Goal: Information Seeking & Learning: Learn about a topic

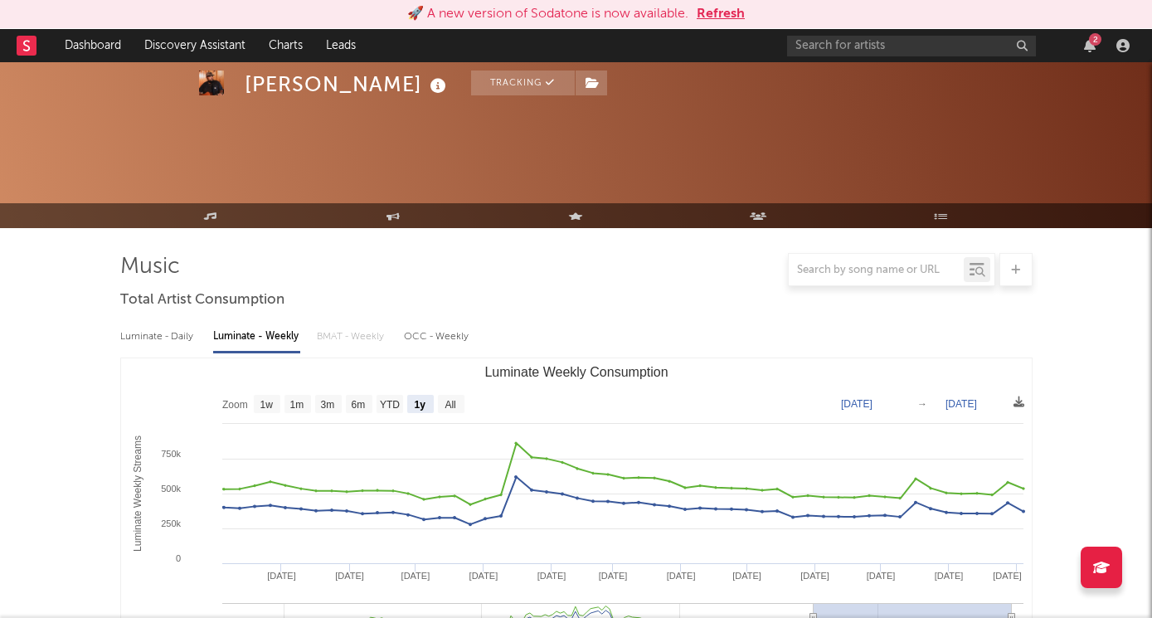
select select "1y"
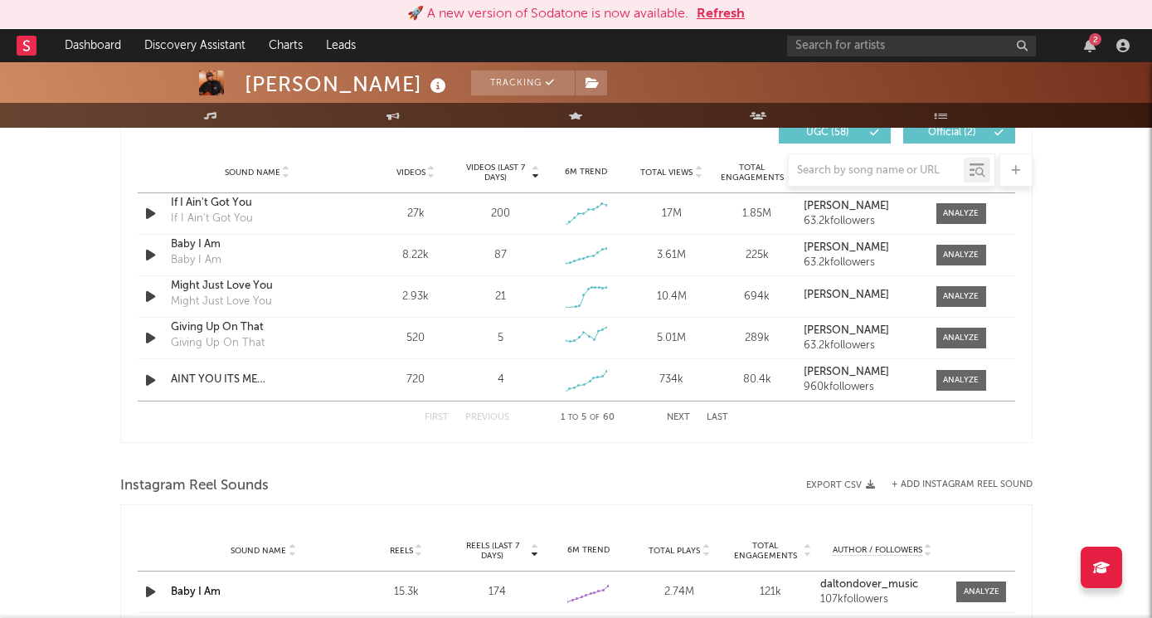
click at [718, 12] on button "Refresh" at bounding box center [720, 14] width 48 height 20
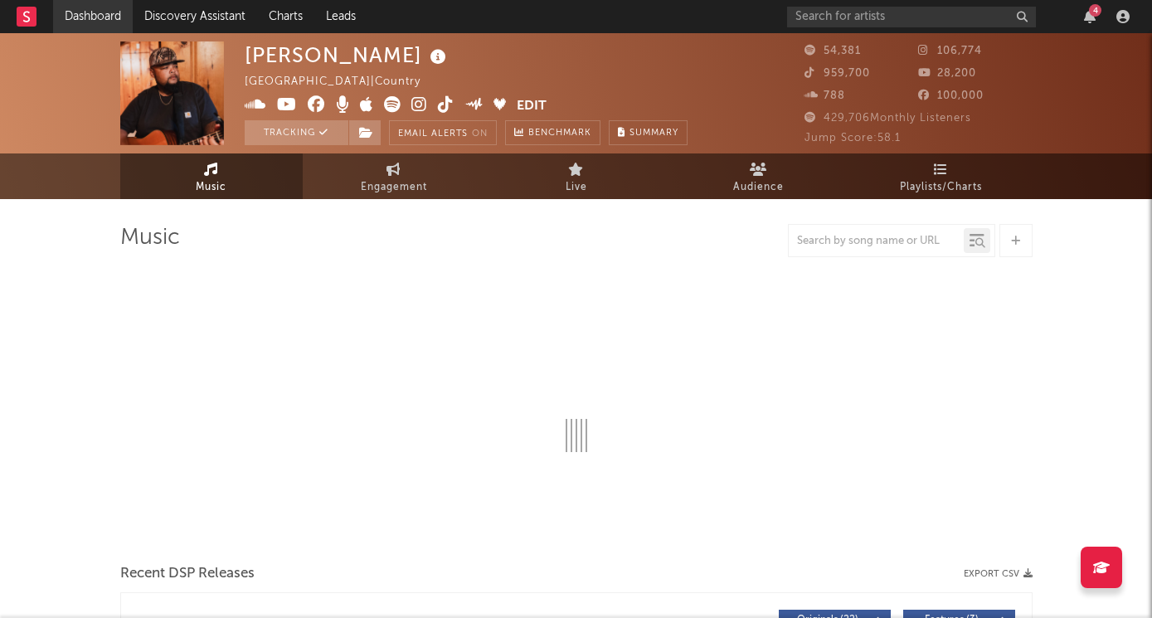
select select "6m"
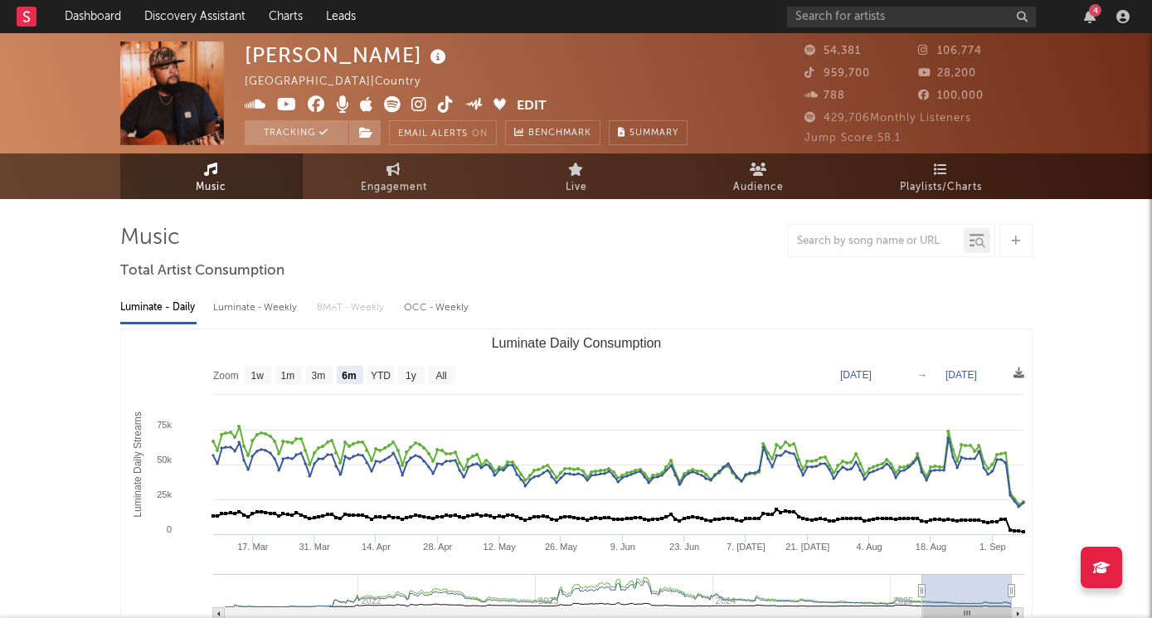
click at [245, 309] on div "Luminate - Weekly" at bounding box center [256, 308] width 87 height 28
select select "6m"
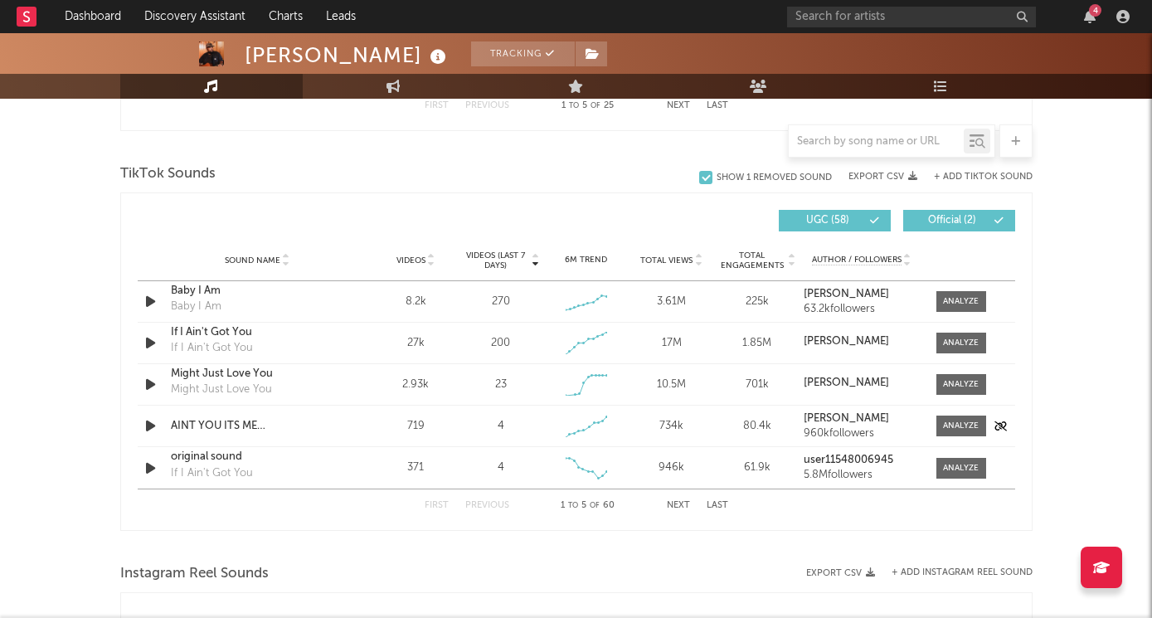
scroll to position [1065, 0]
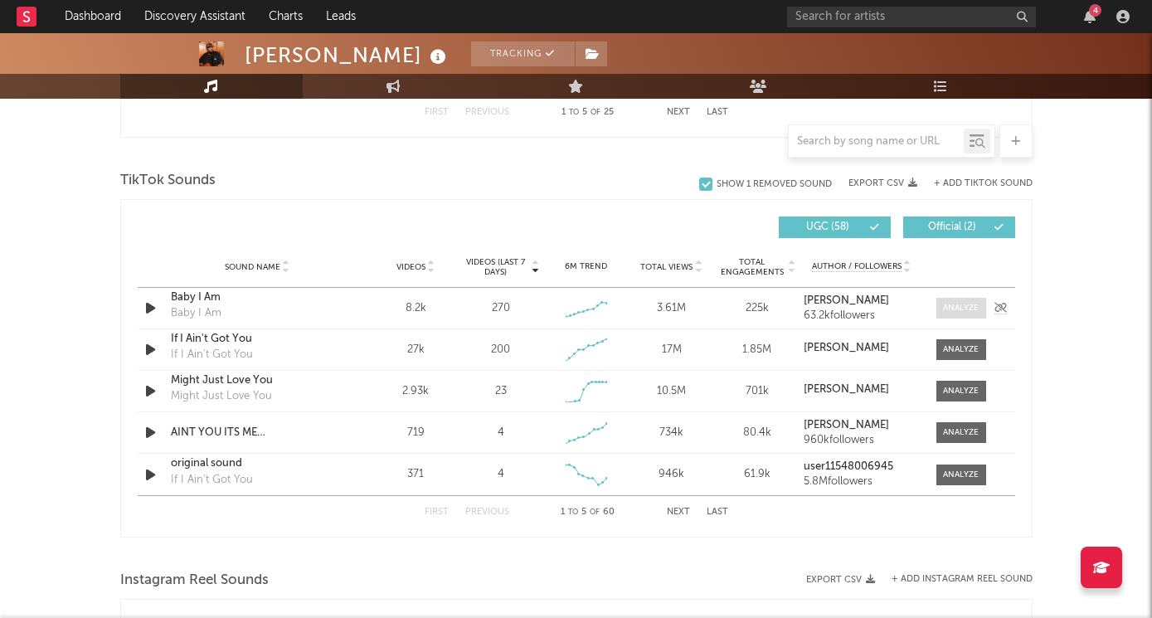
click at [949, 309] on div at bounding box center [961, 308] width 36 height 12
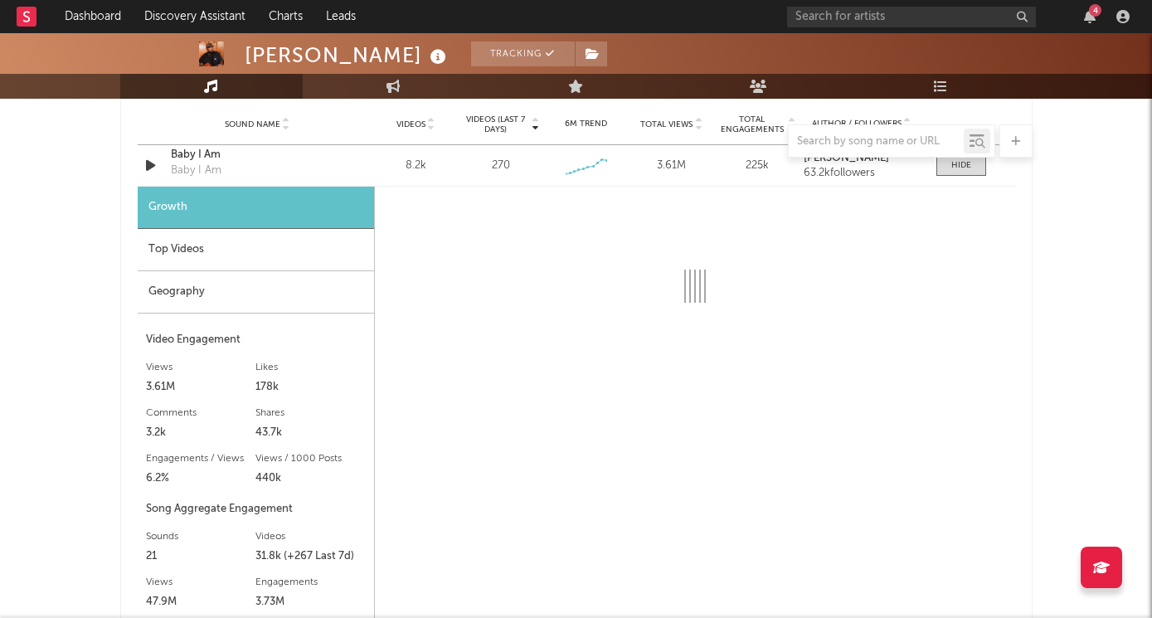
scroll to position [1242, 0]
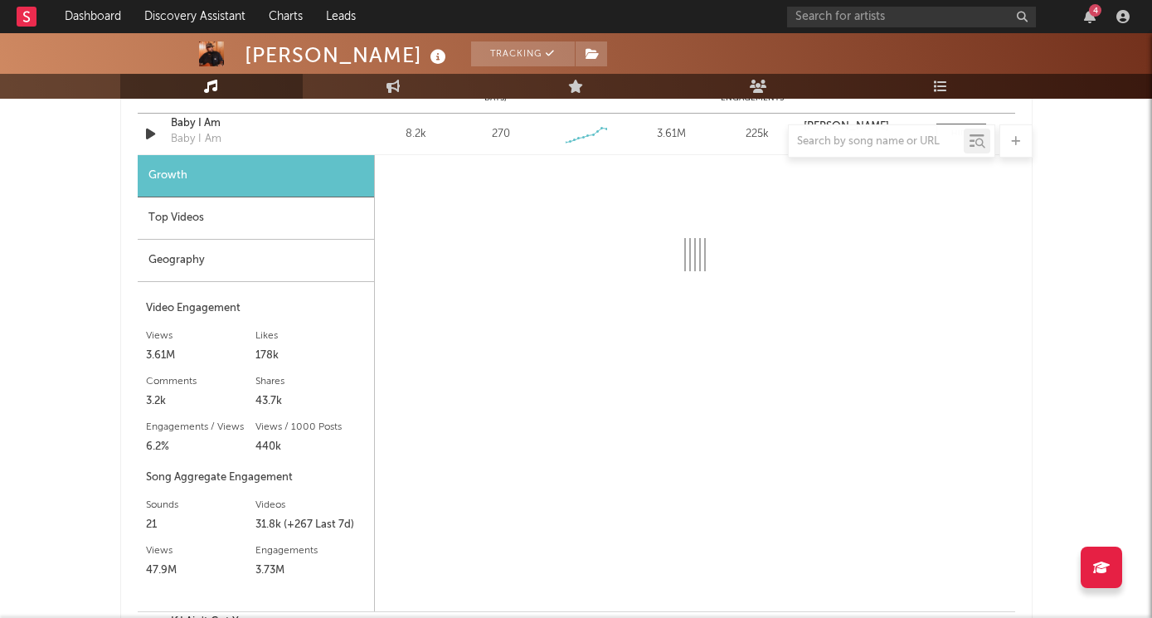
select select "6m"
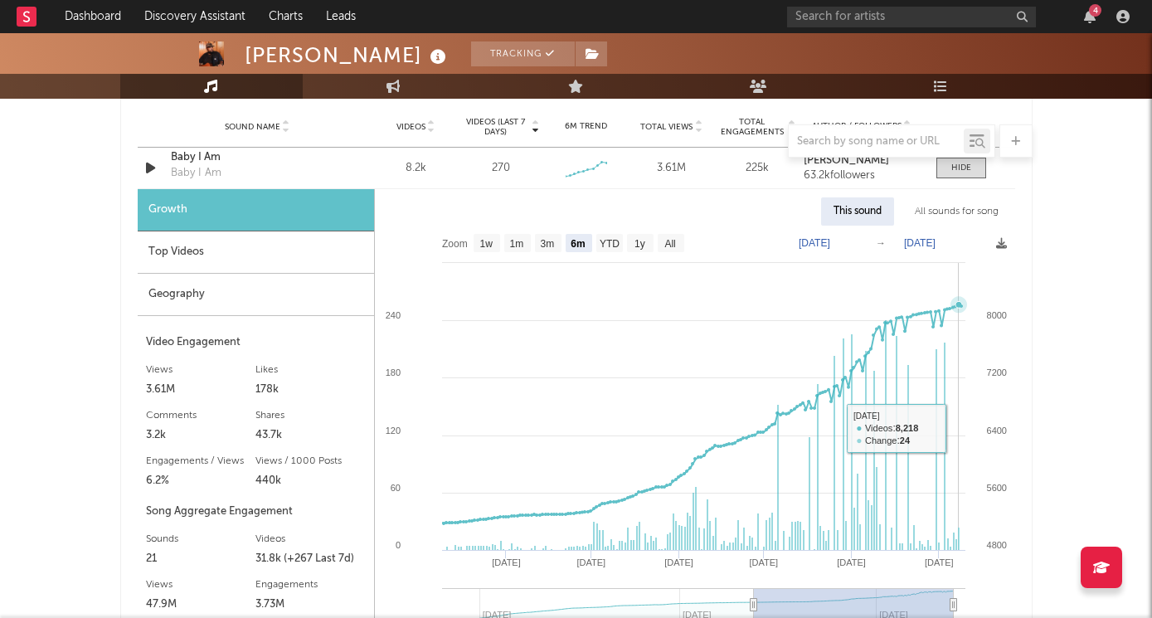
scroll to position [1137, 0]
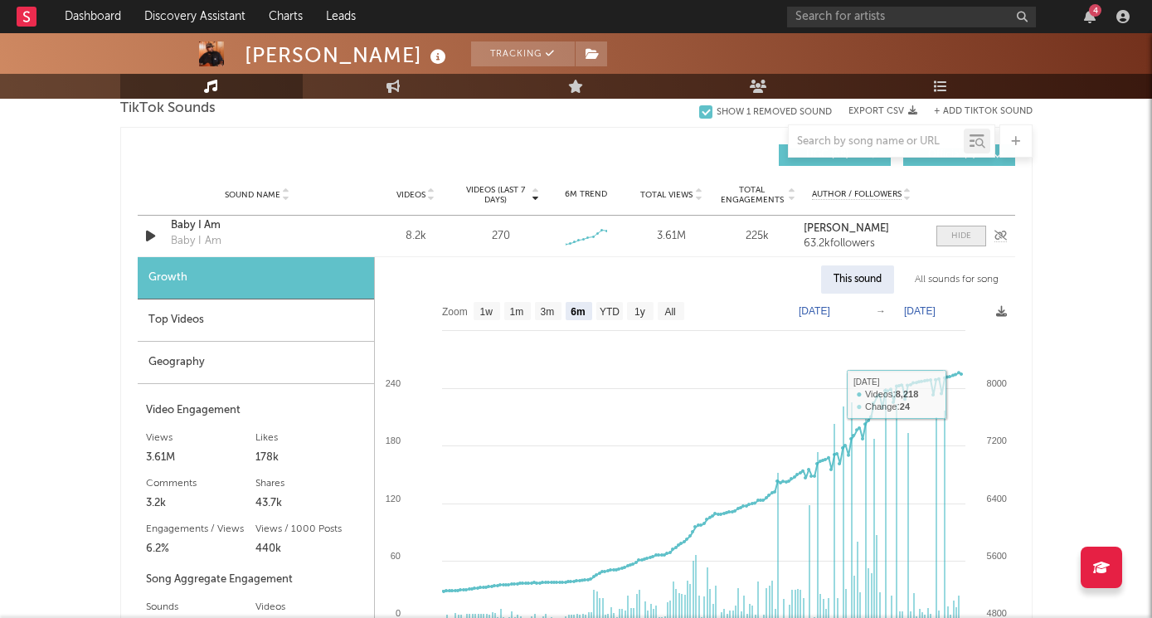
click at [963, 240] on div at bounding box center [961, 236] width 20 height 12
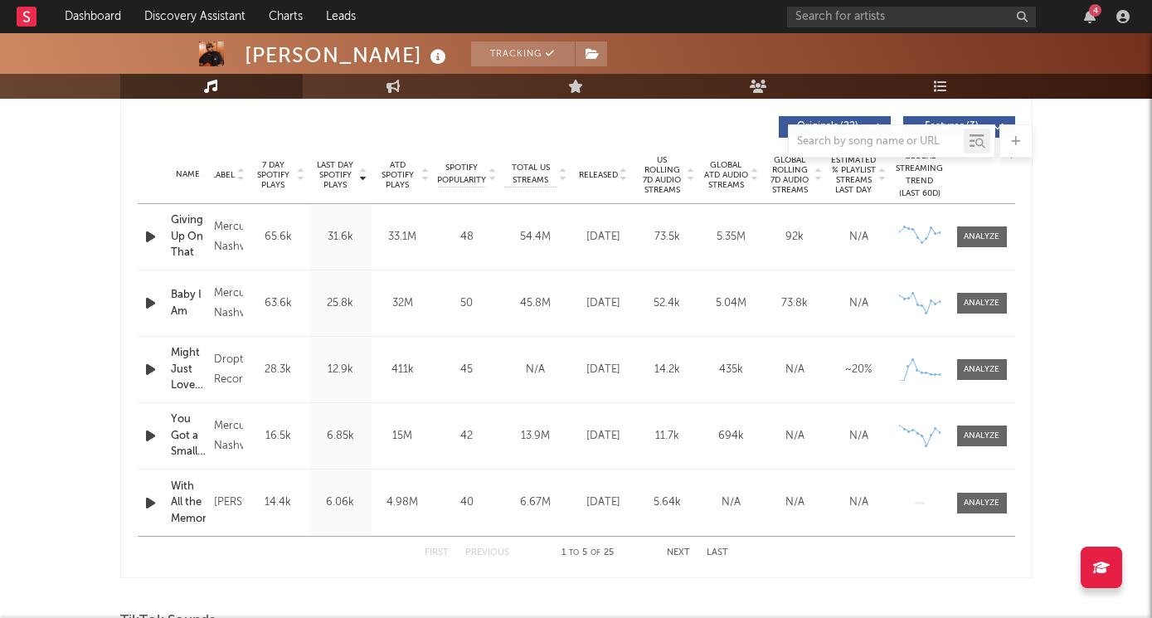
scroll to position [622, 0]
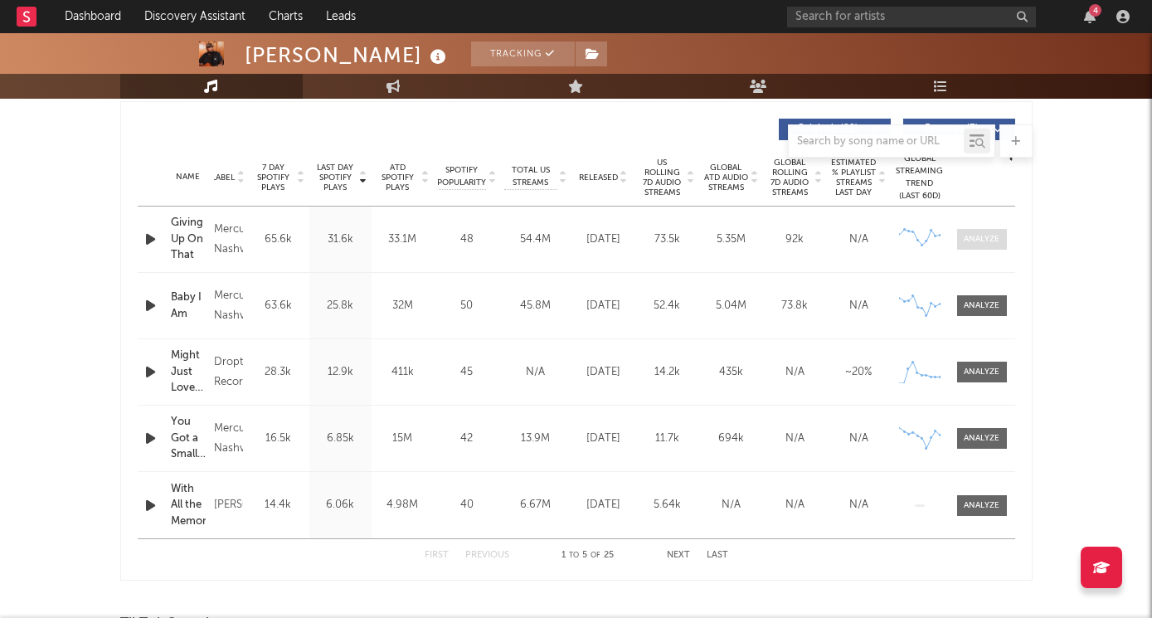
click at [980, 243] on div at bounding box center [981, 239] width 36 height 12
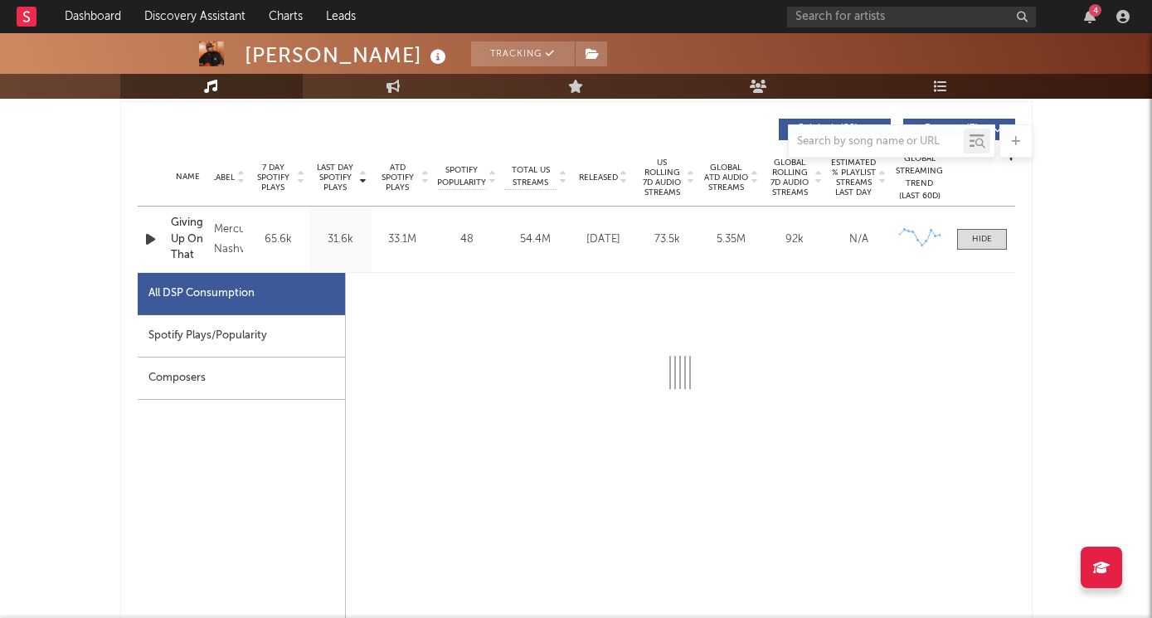
scroll to position [665, 0]
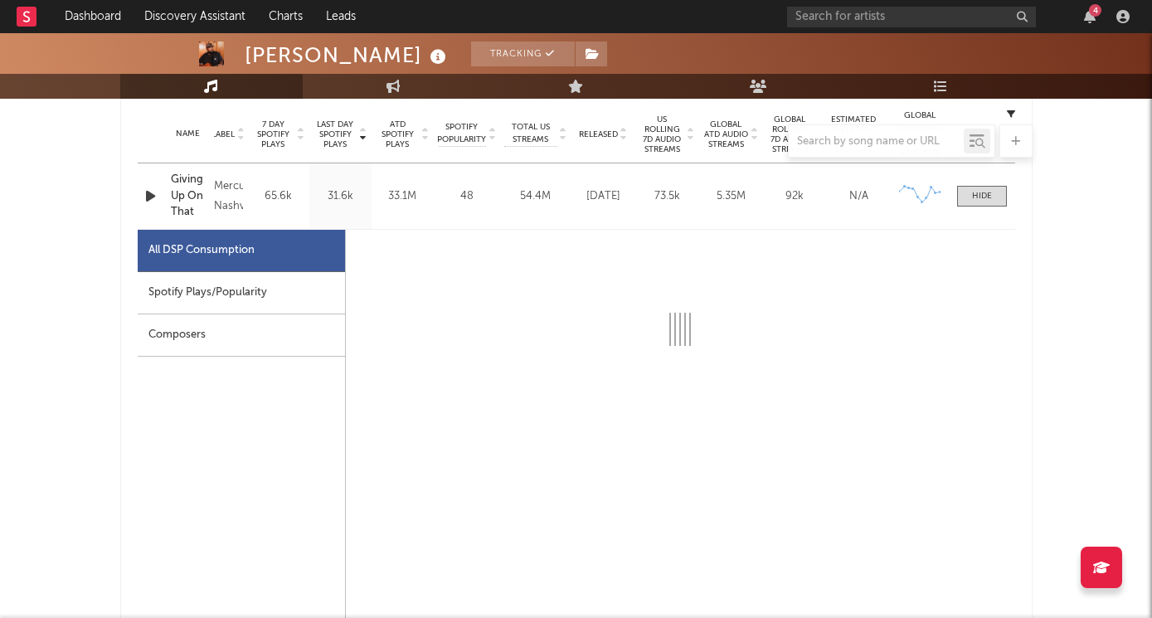
select select "6m"
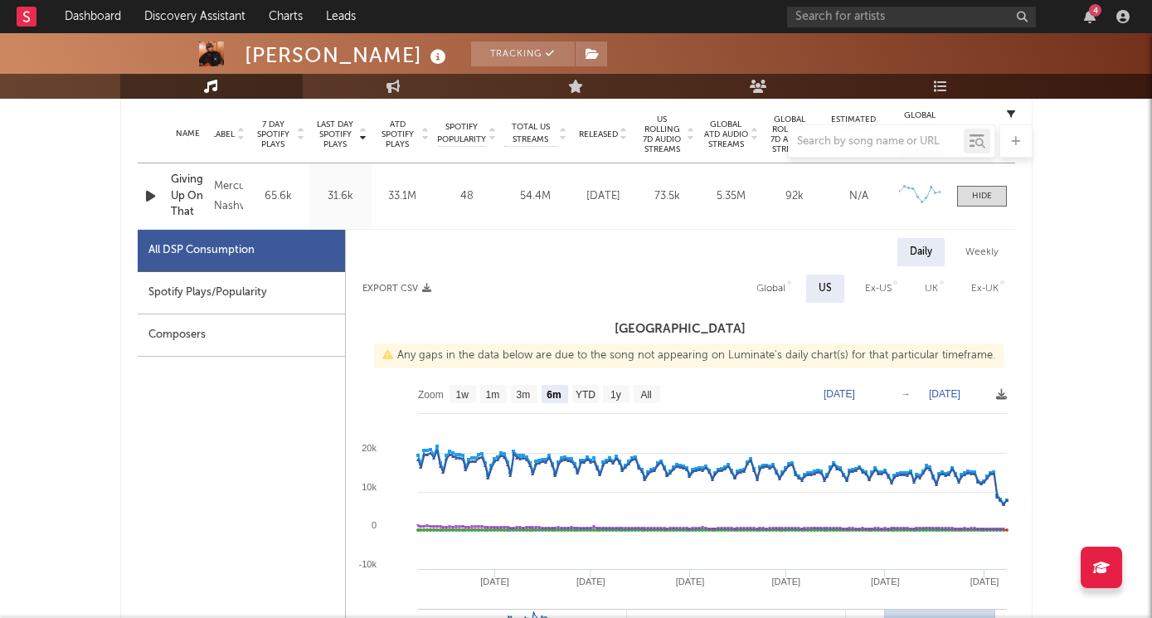
click at [985, 248] on div "Weekly" at bounding box center [982, 252] width 58 height 28
select select "6m"
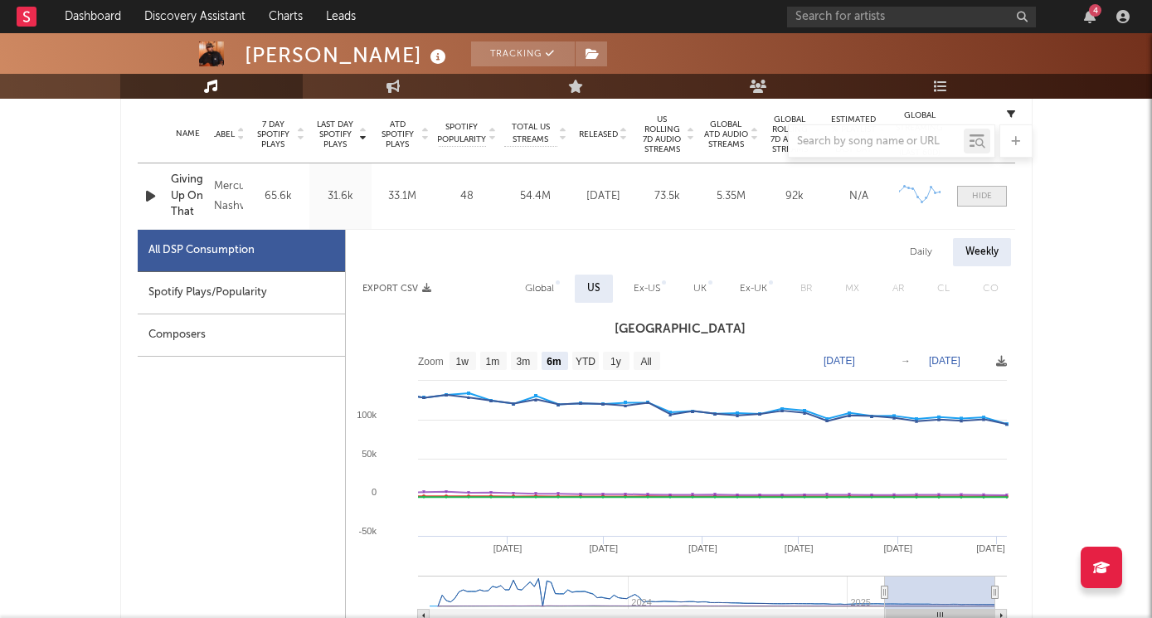
click at [981, 198] on div at bounding box center [982, 196] width 20 height 12
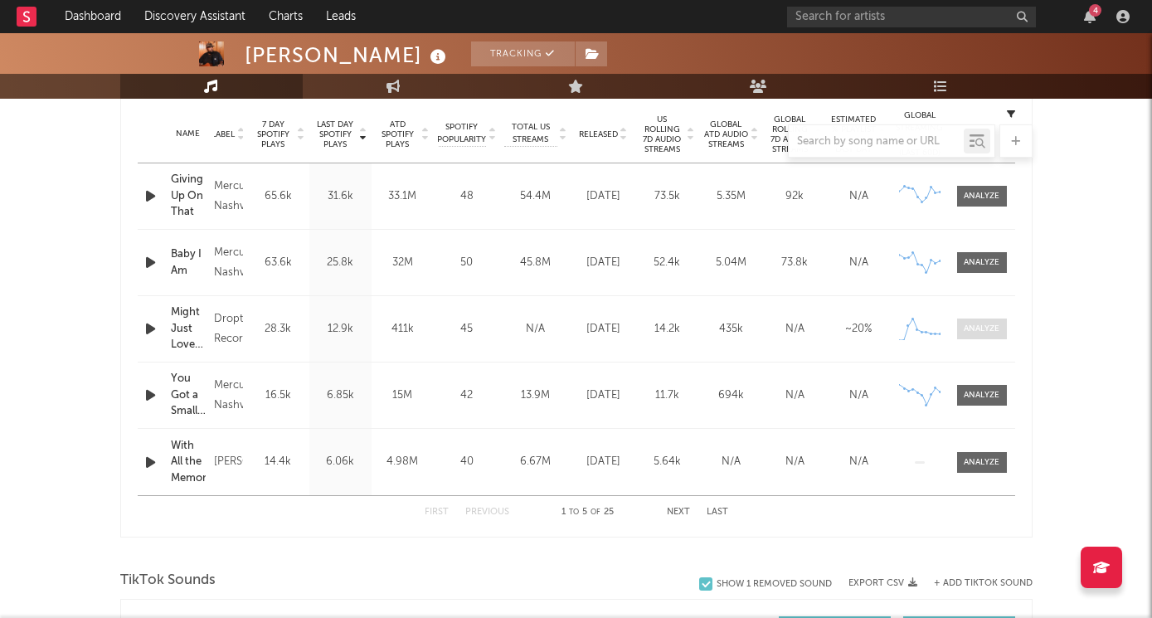
click at [993, 328] on div at bounding box center [981, 329] width 36 height 12
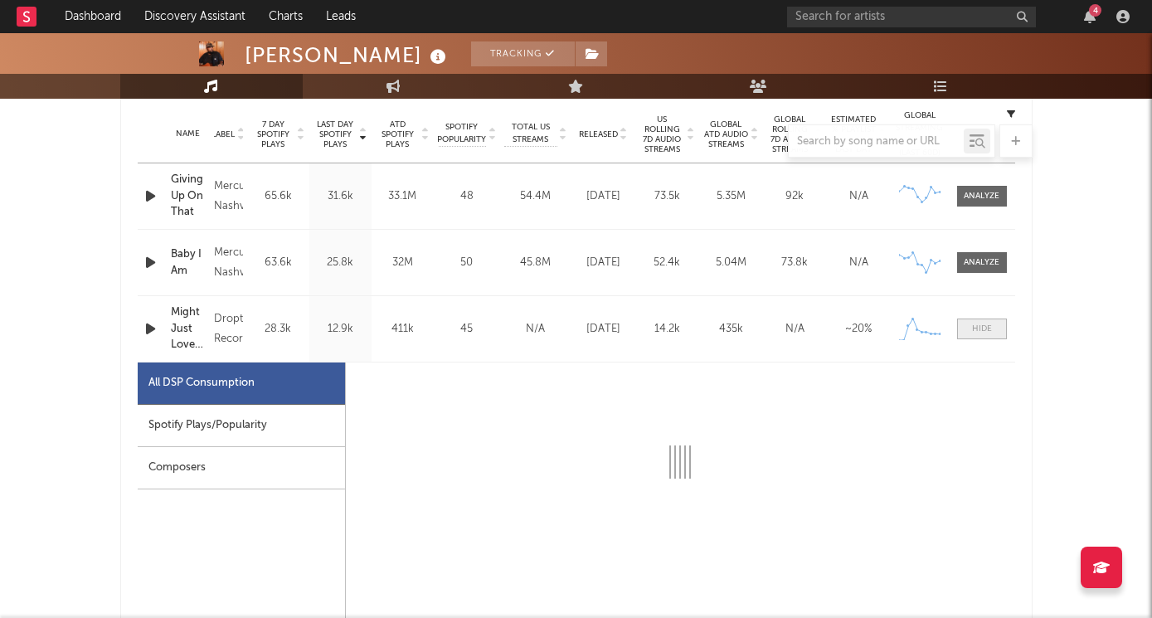
select select "1w"
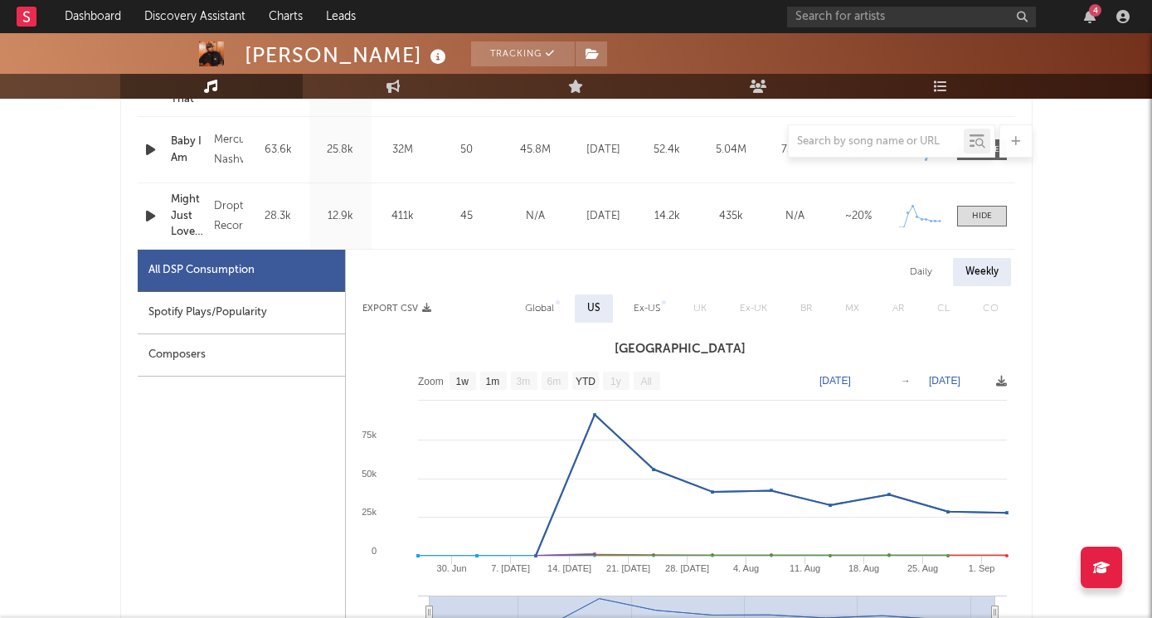
scroll to position [789, 0]
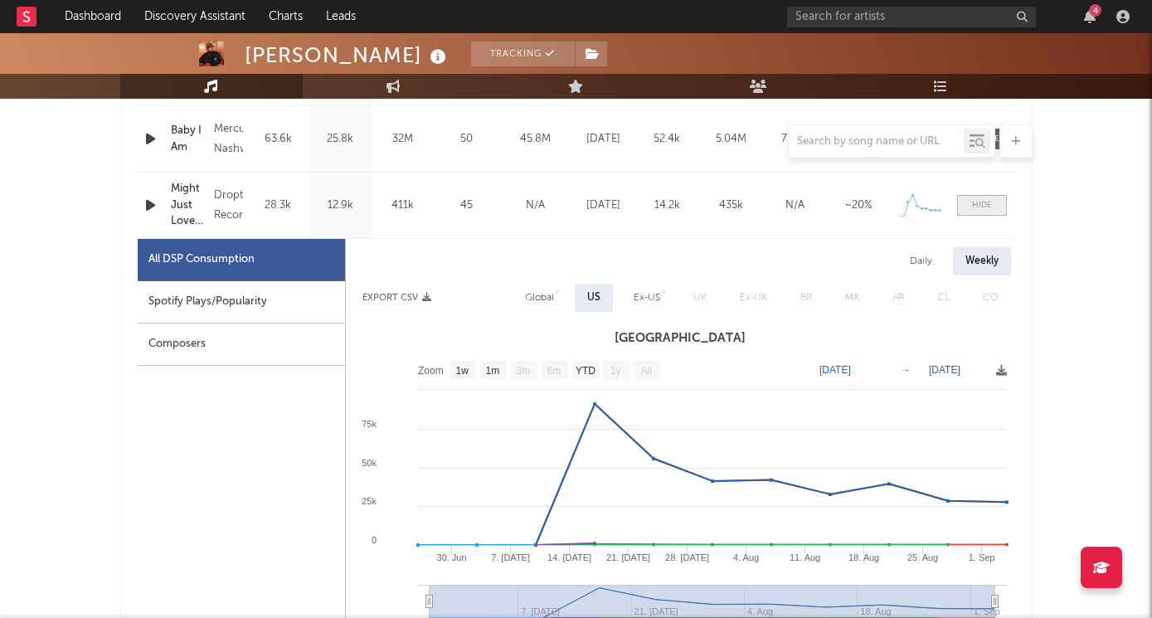
click at [983, 209] on div at bounding box center [982, 205] width 20 height 12
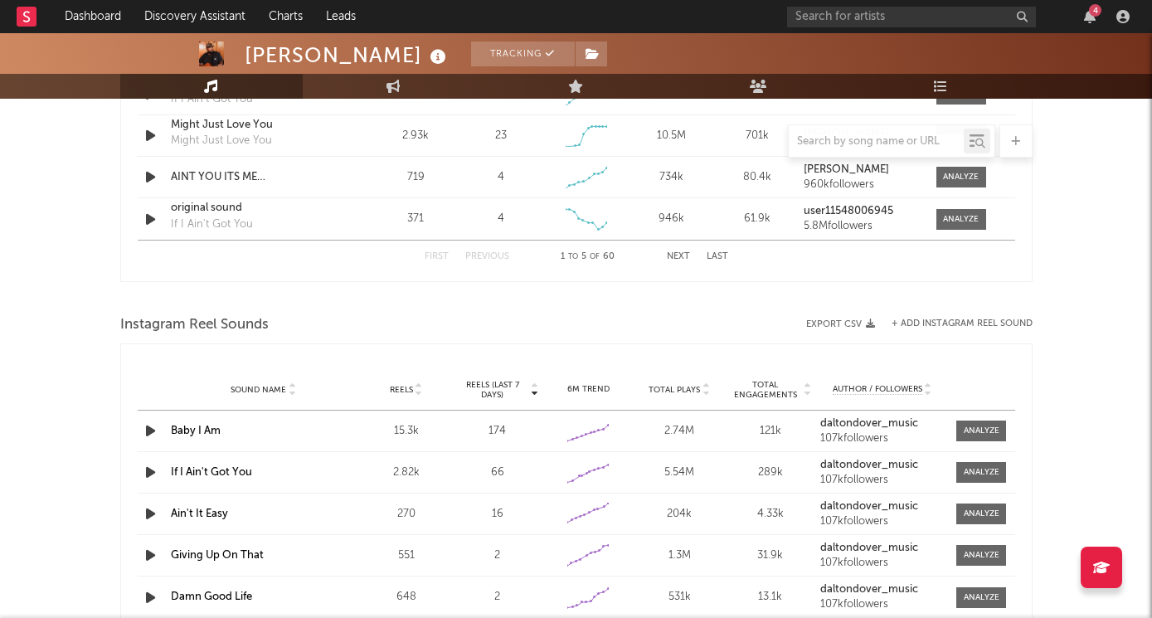
scroll to position [1285, 0]
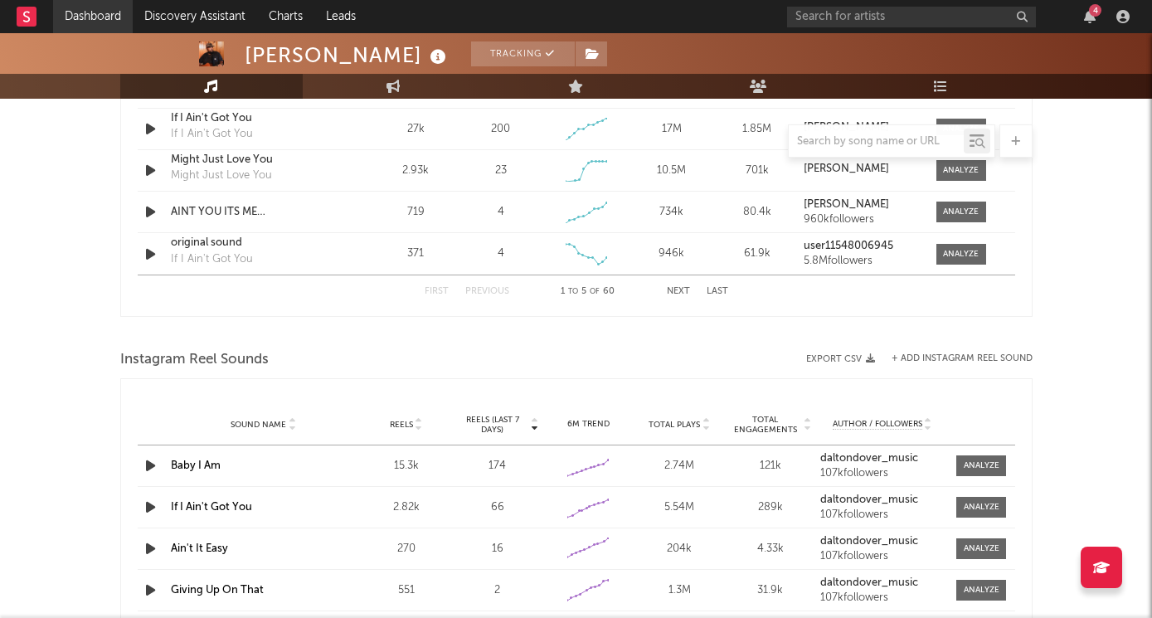
click at [118, 23] on link "Dashboard" at bounding box center [93, 16] width 80 height 33
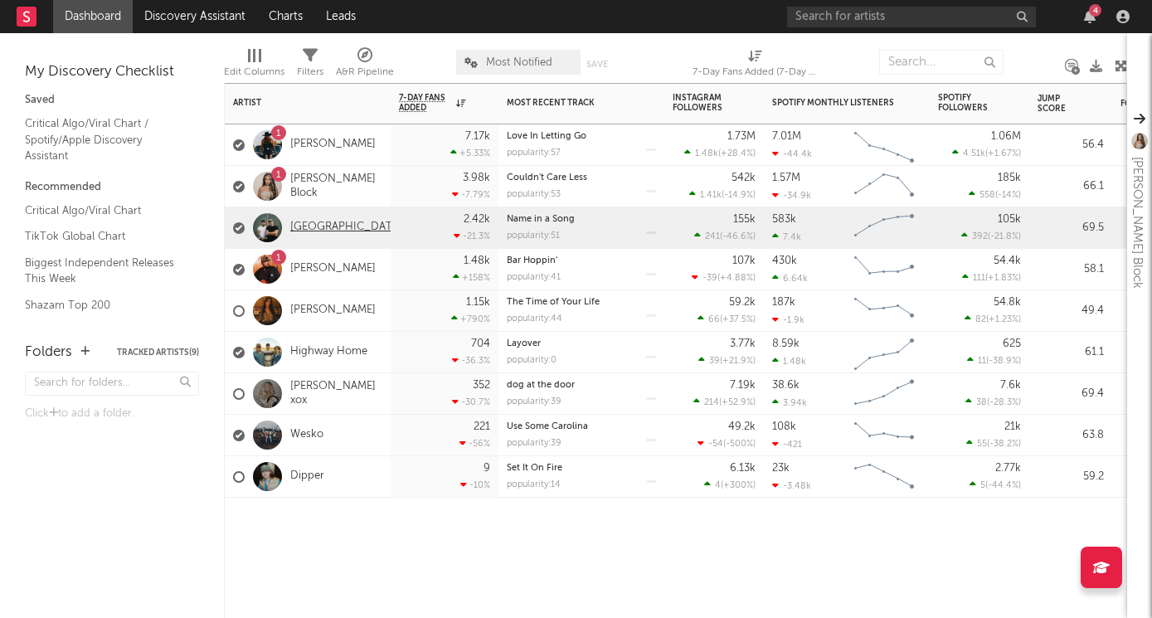
click at [329, 222] on link "Lakeview" at bounding box center [346, 228] width 112 height 14
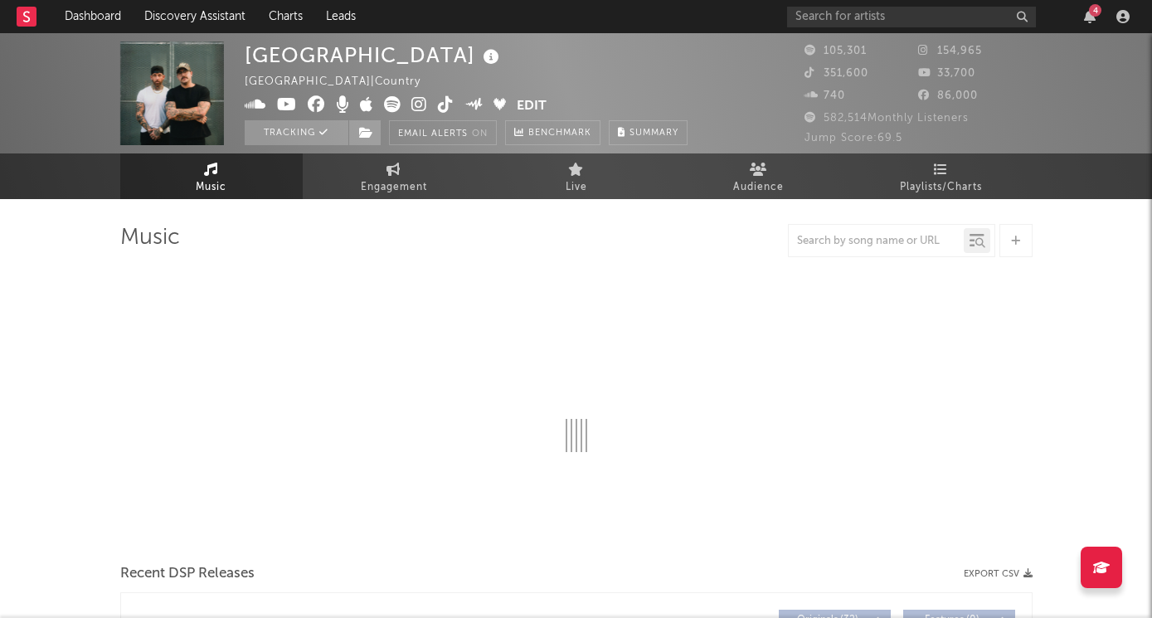
select select "6m"
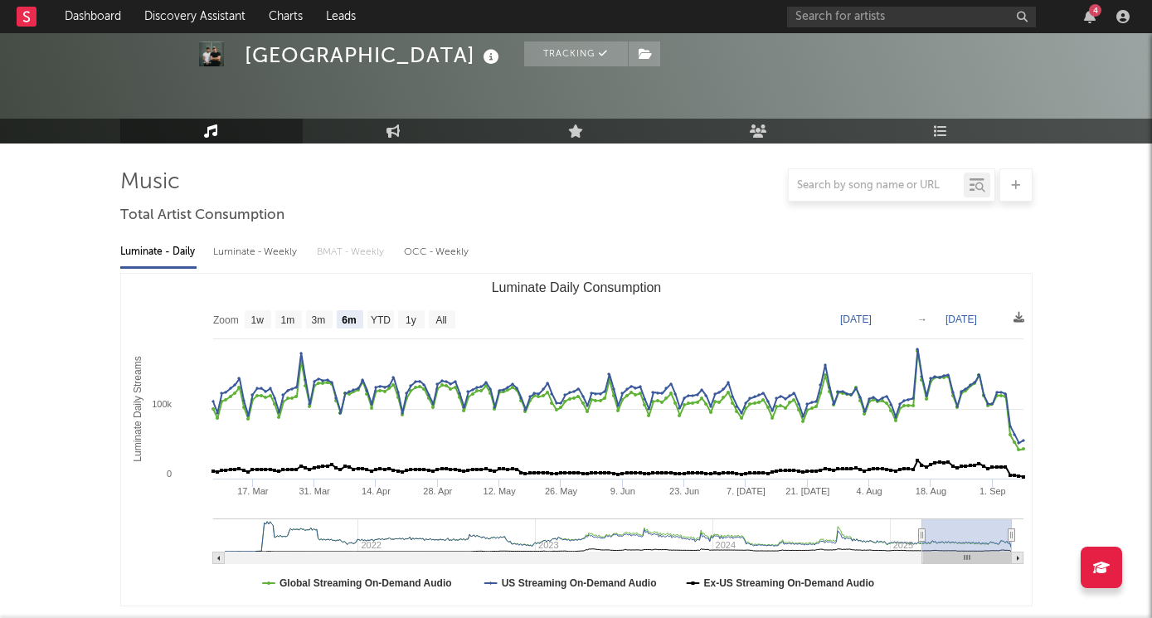
scroll to position [163, 0]
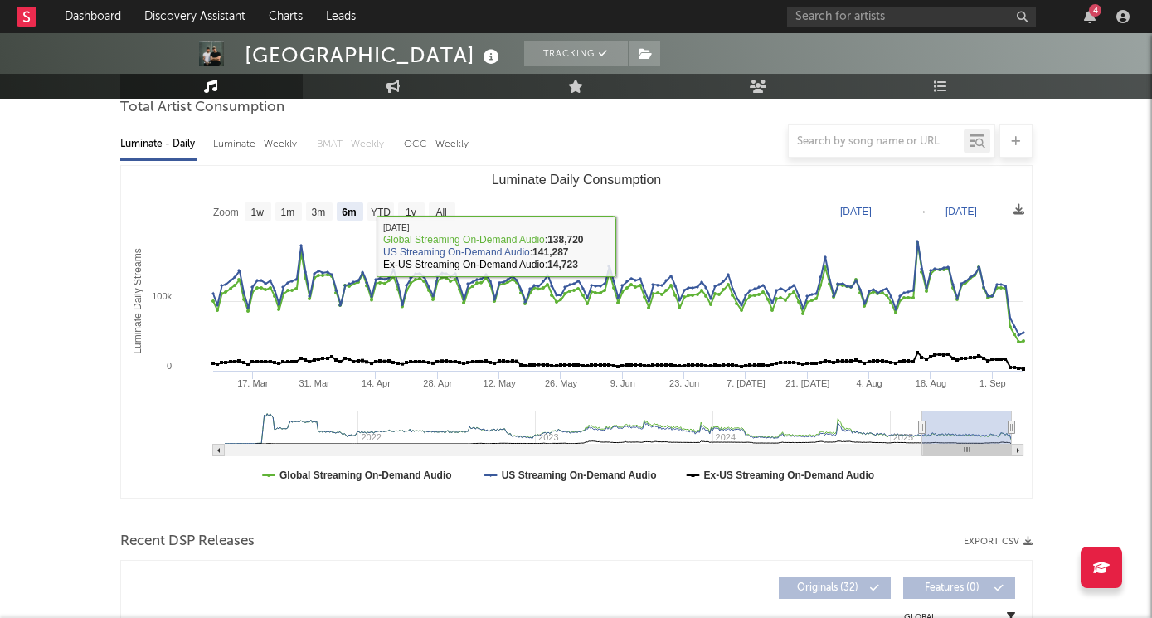
click at [274, 139] on div at bounding box center [576, 140] width 912 height 33
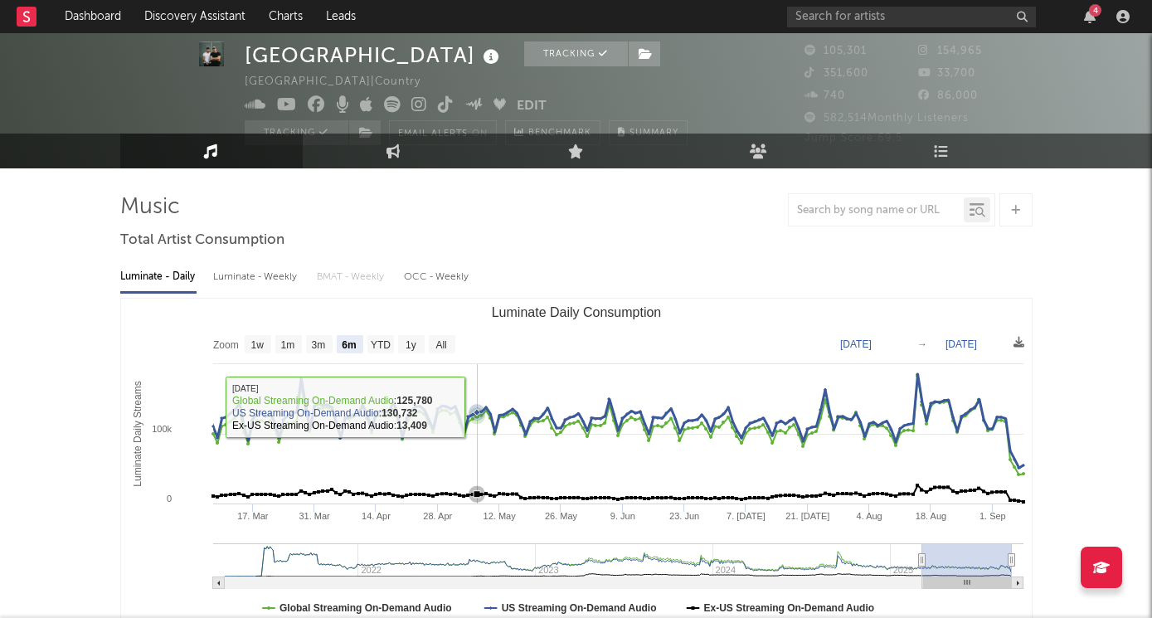
scroll to position [14, 0]
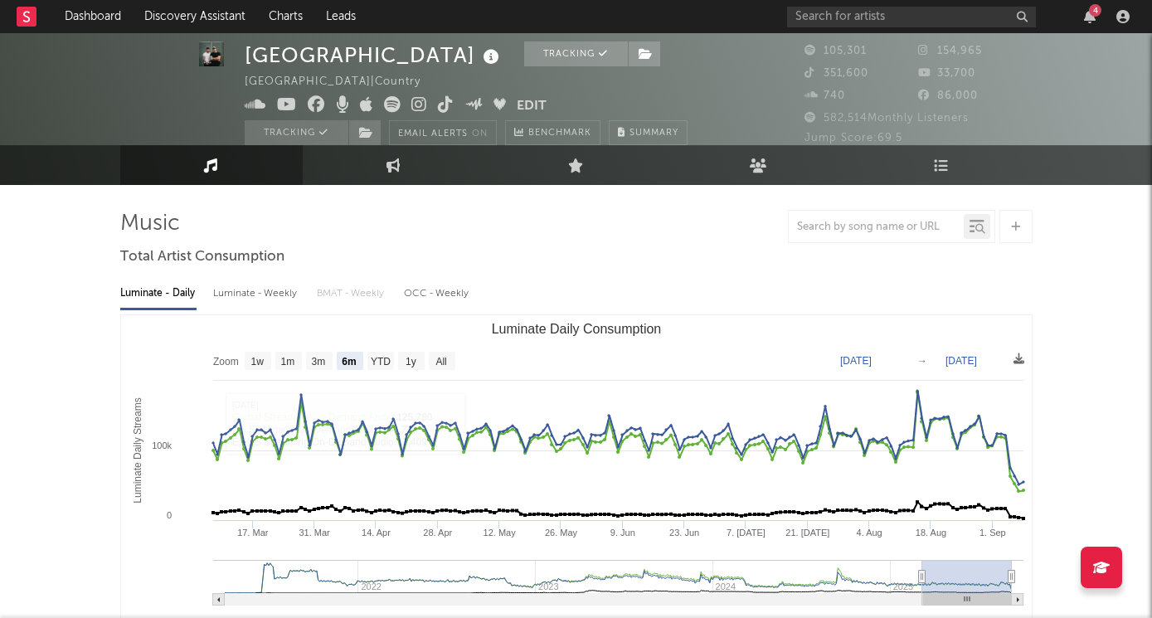
click at [279, 299] on div "Luminate - Weekly" at bounding box center [256, 293] width 87 height 28
select select "6m"
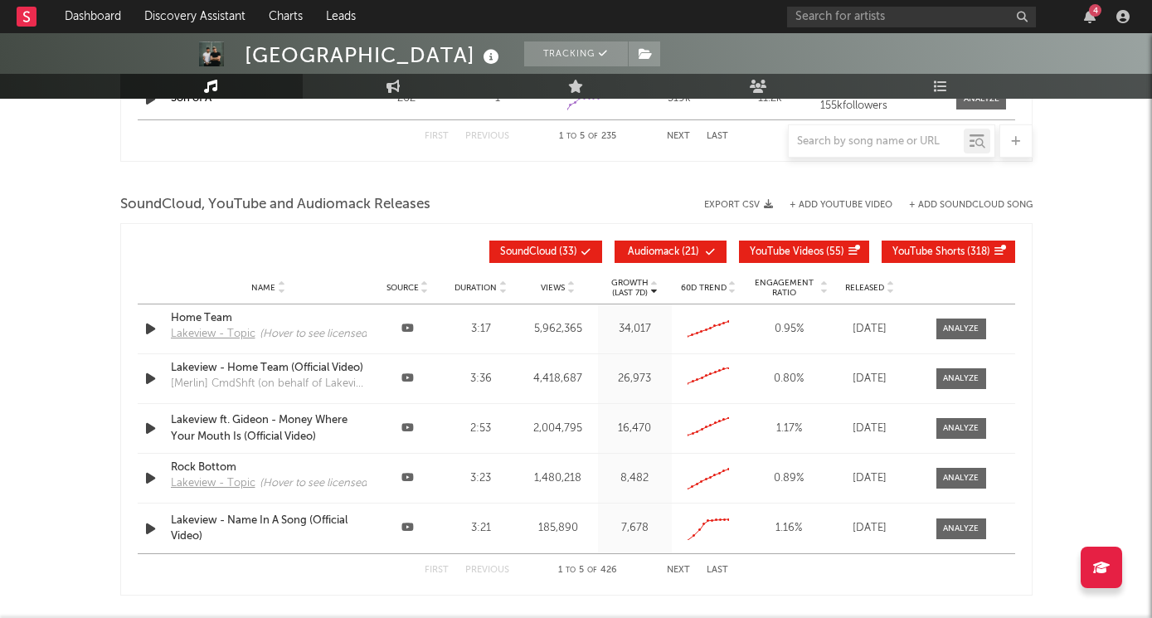
scroll to position [1800, 0]
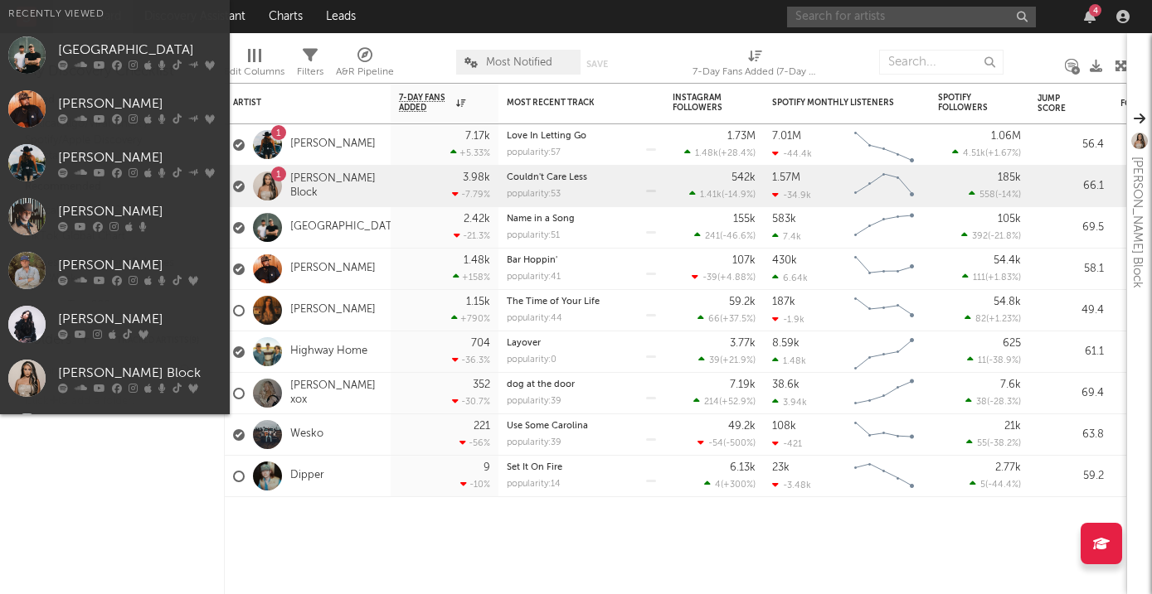
click at [839, 21] on input "text" at bounding box center [911, 17] width 249 height 21
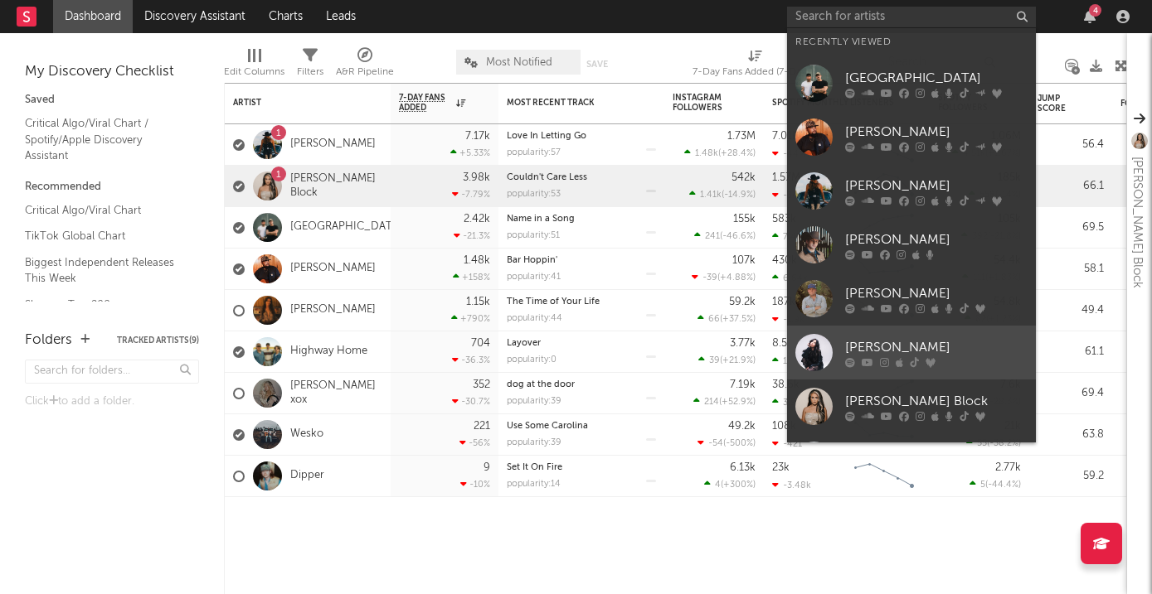
click at [945, 333] on link "Zoe Clark" at bounding box center [911, 353] width 249 height 54
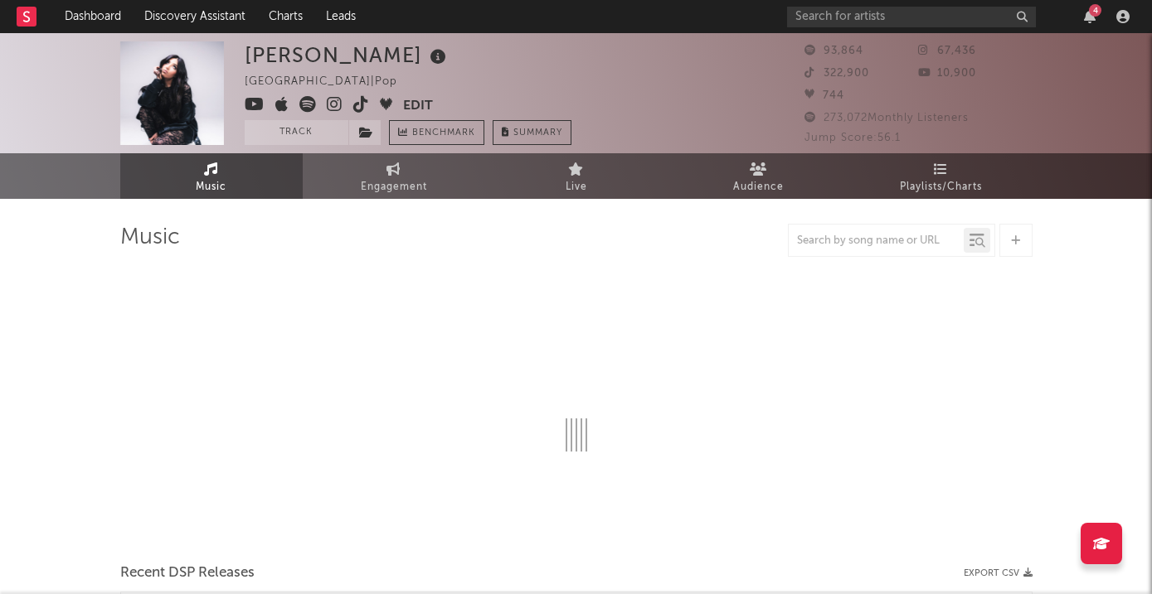
select select "6m"
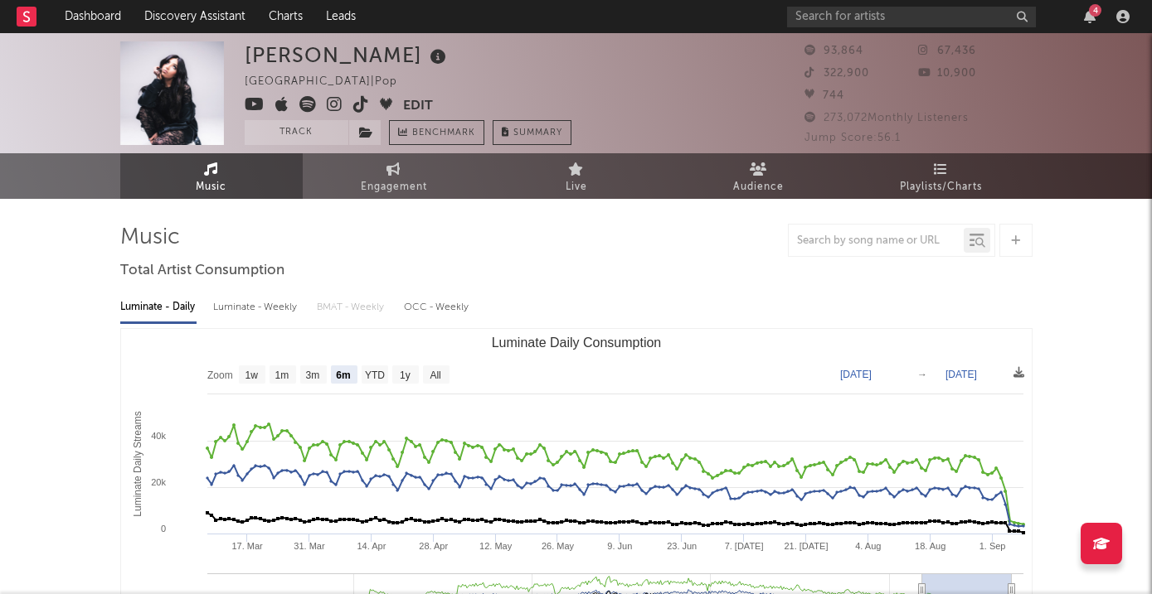
click at [284, 299] on div "Luminate - Weekly" at bounding box center [256, 308] width 87 height 28
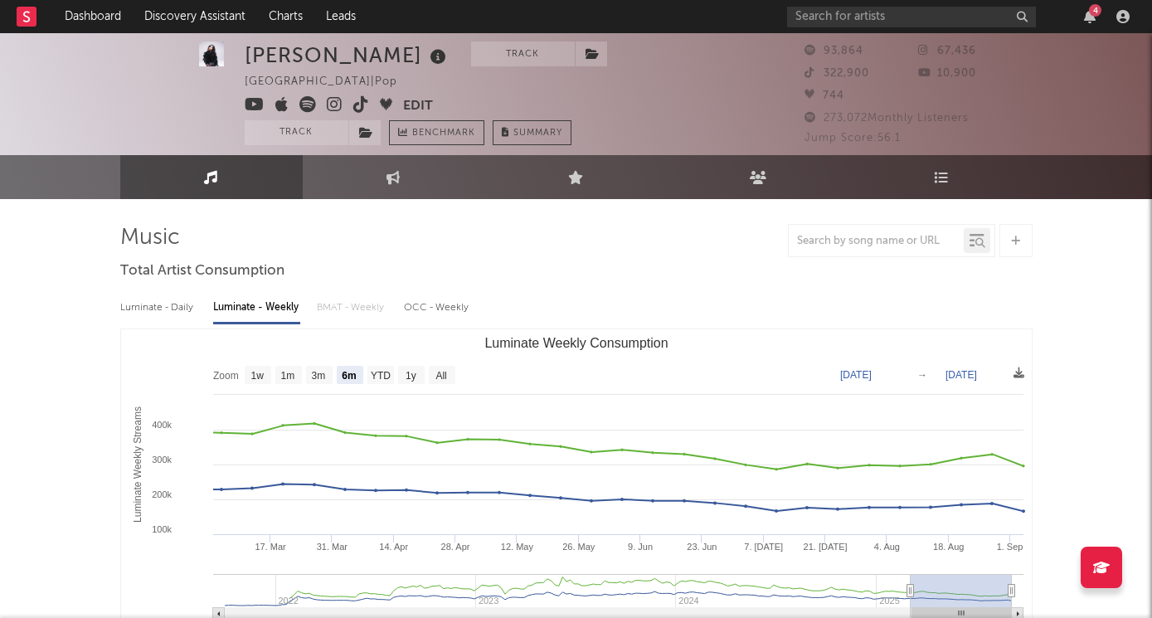
scroll to position [93, 0]
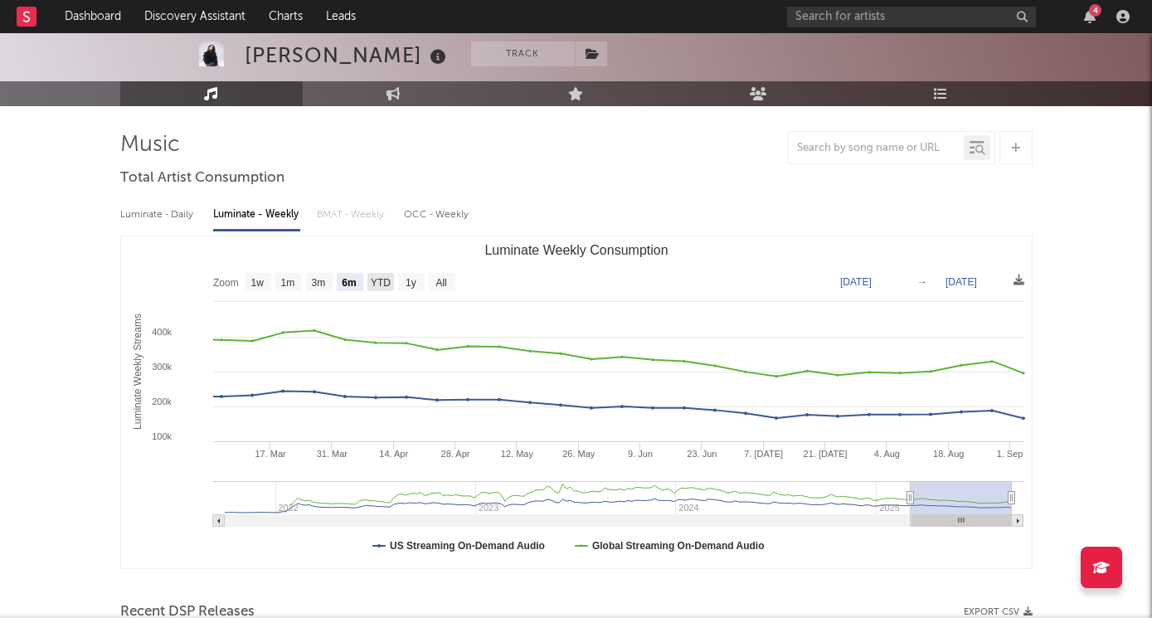
click at [379, 284] on text "YTD" at bounding box center [380, 283] width 20 height 12
select select "YTD"
type input "2025-01-01"
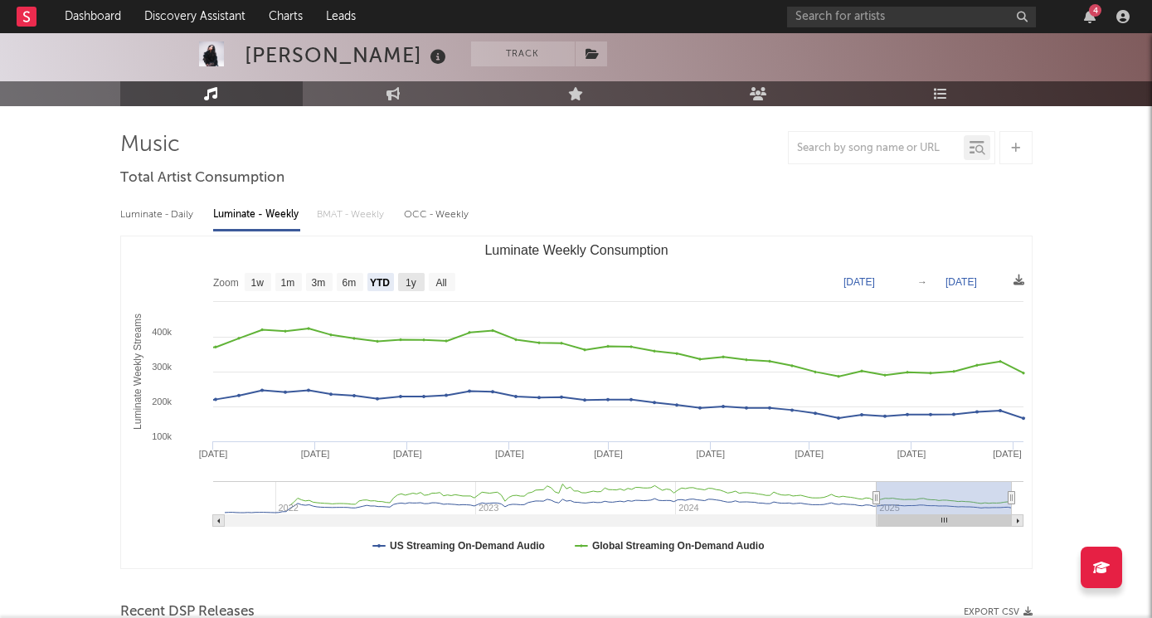
click at [413, 287] on text "1y" at bounding box center [410, 283] width 11 height 12
select select "1y"
type input "[DATE]"
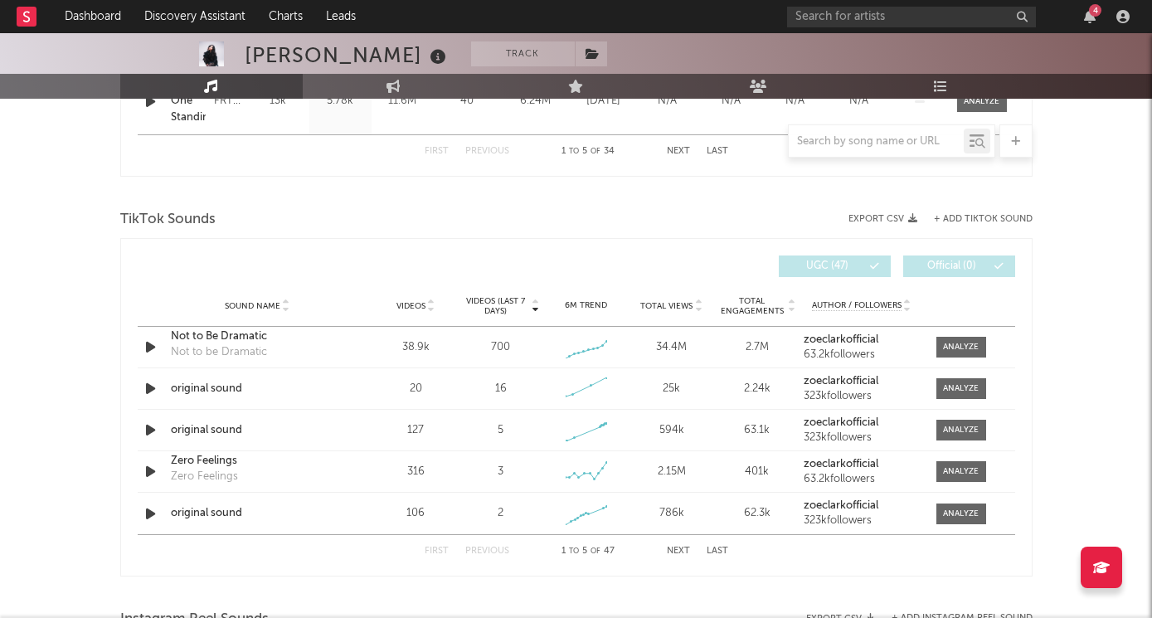
scroll to position [1075, 0]
